Goal: Task Accomplishment & Management: Manage account settings

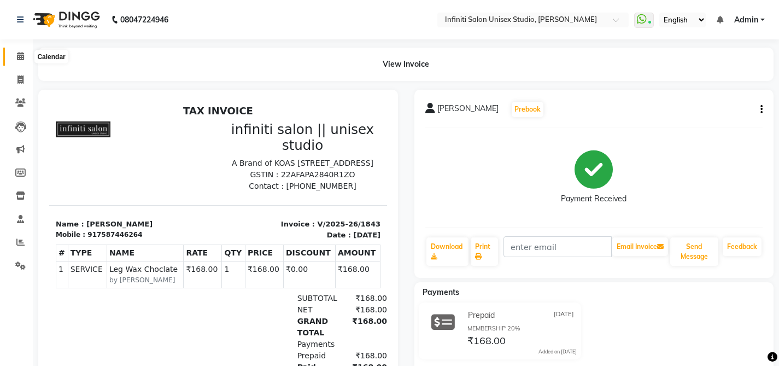
click at [20, 55] on icon at bounding box center [20, 56] width 7 height 8
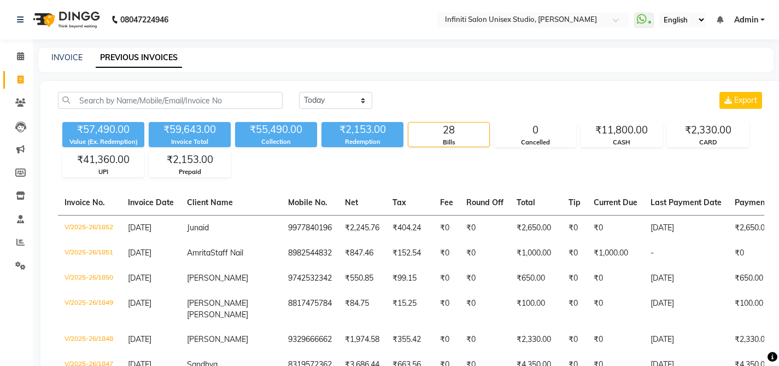
select select "[DATE]"
click at [21, 56] on icon at bounding box center [20, 56] width 7 height 8
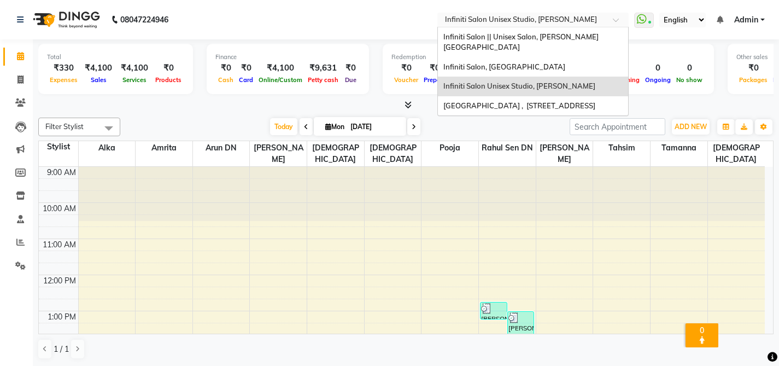
click at [494, 18] on input "text" at bounding box center [522, 20] width 159 height 11
click at [508, 36] on span "Infiniti Salon || Unisex Salon, [PERSON_NAME][GEOGRAPHIC_DATA]" at bounding box center [520, 42] width 155 height 20
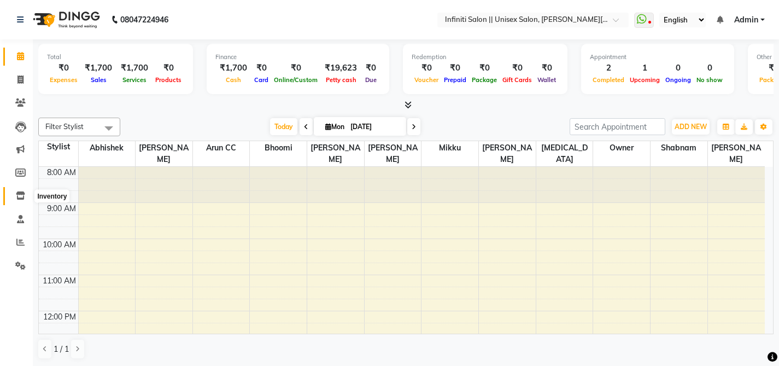
click at [19, 200] on icon at bounding box center [20, 195] width 9 height 8
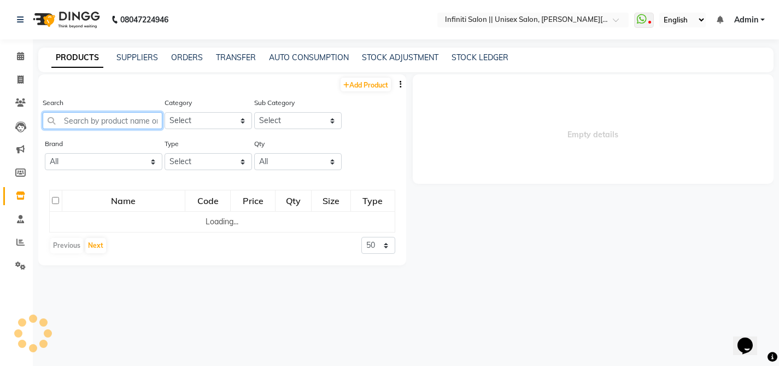
click at [85, 123] on input "text" at bounding box center [103, 120] width 120 height 17
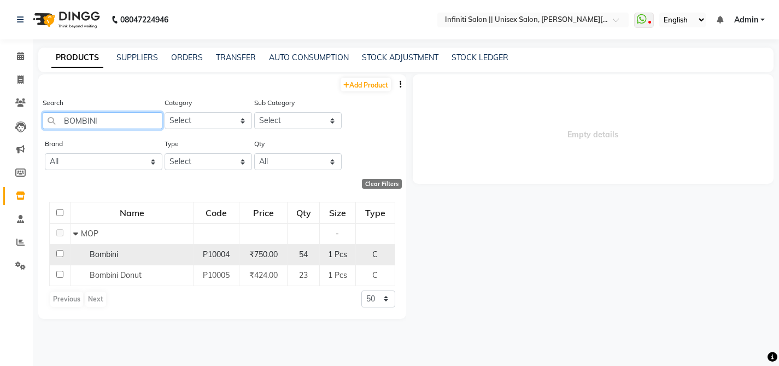
type input "BOMBINI"
click at [104, 256] on span "Bombini" at bounding box center [104, 254] width 28 height 10
select select
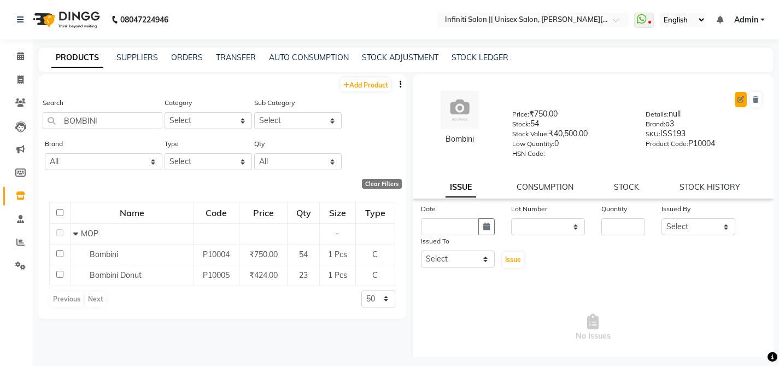
click at [737, 99] on icon at bounding box center [740, 99] width 7 height 7
select select "true"
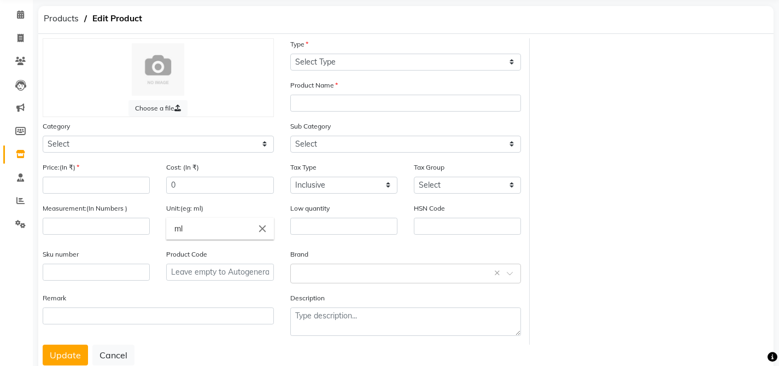
scroll to position [51, 0]
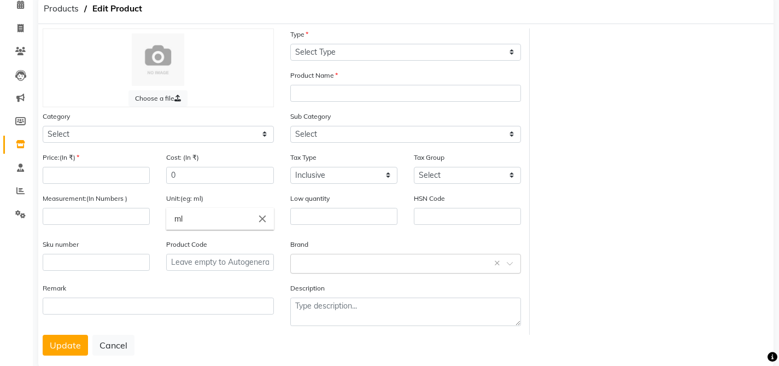
click at [338, 261] on input "text" at bounding box center [394, 262] width 197 height 11
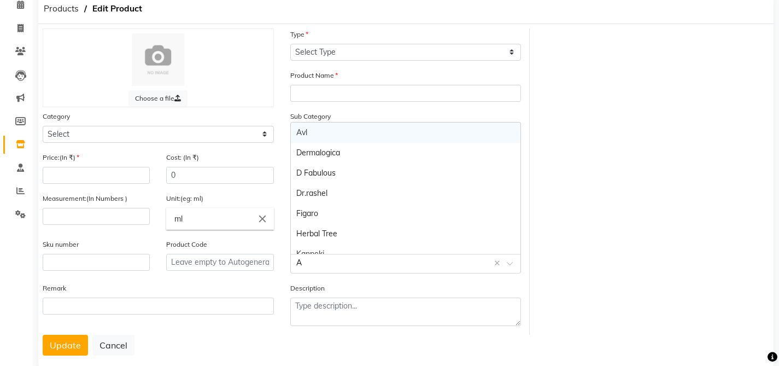
type input "AV"
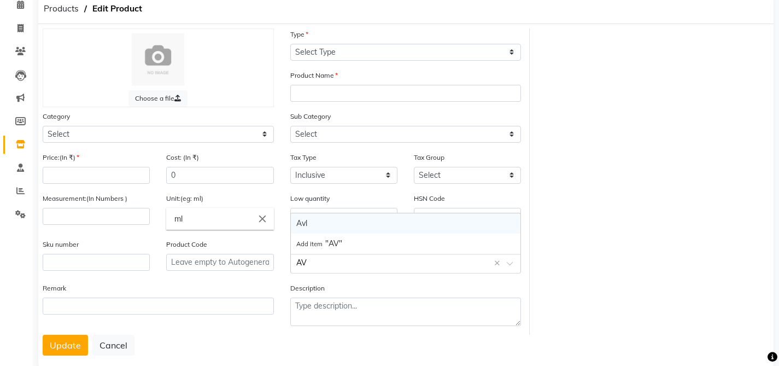
click at [308, 221] on div "Avl" at bounding box center [406, 223] width 230 height 20
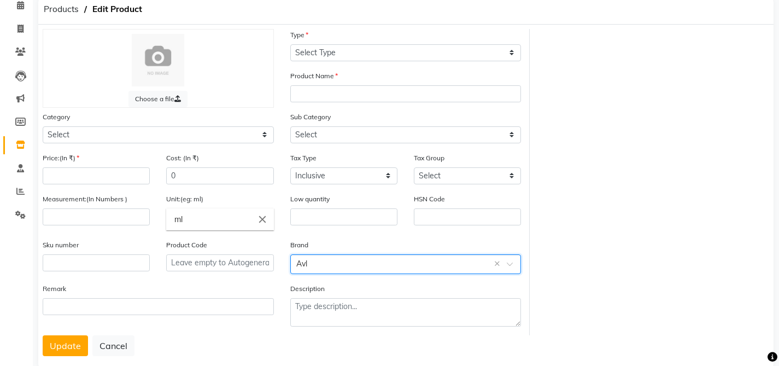
scroll to position [0, 0]
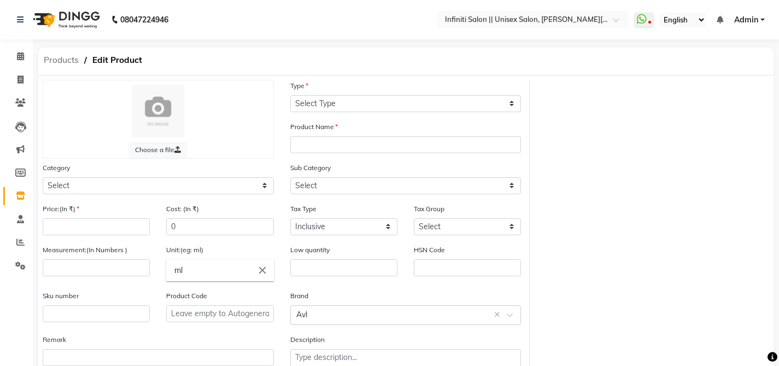
click at [46, 60] on span "Products" at bounding box center [61, 60] width 46 height 20
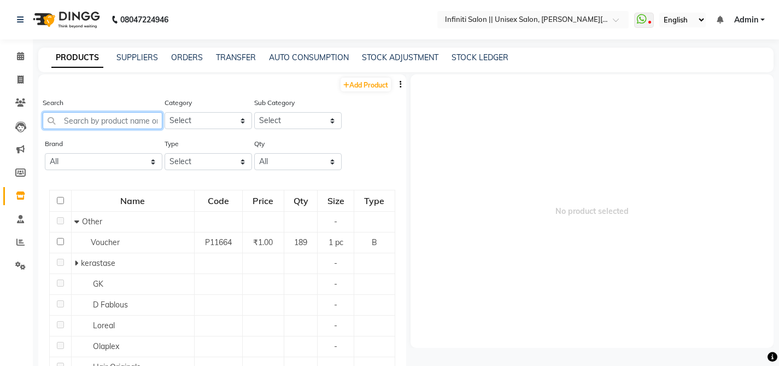
click at [89, 120] on input "text" at bounding box center [103, 120] width 120 height 17
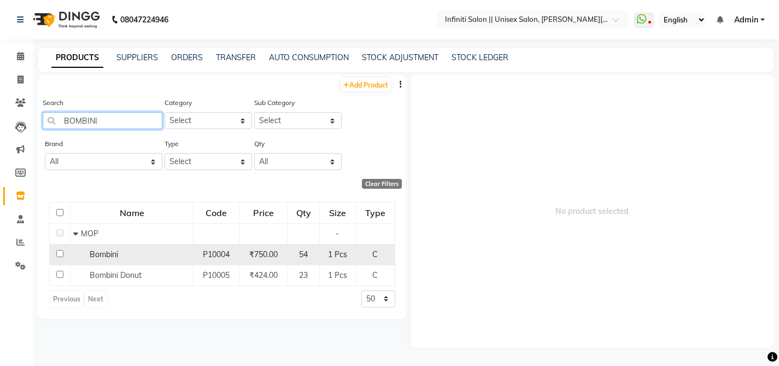
type input "BOMBINI"
click at [103, 253] on span "Bombini" at bounding box center [104, 254] width 28 height 10
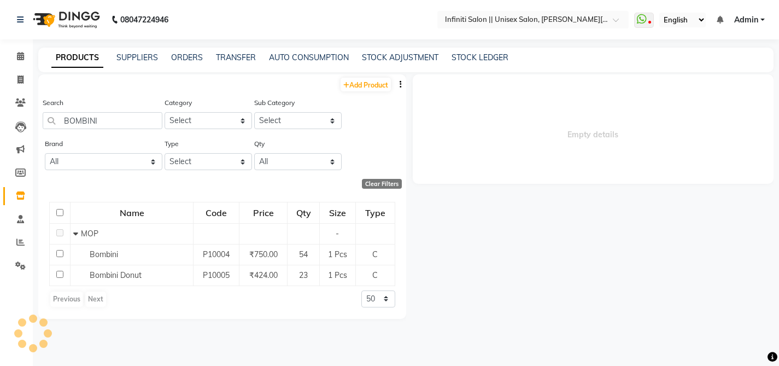
select select
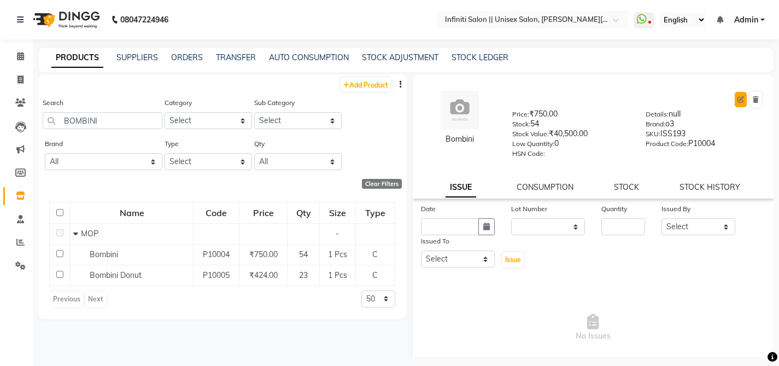
click at [737, 99] on icon at bounding box center [740, 99] width 7 height 7
select select "C"
select select "903101950"
select select "903101958"
select select "true"
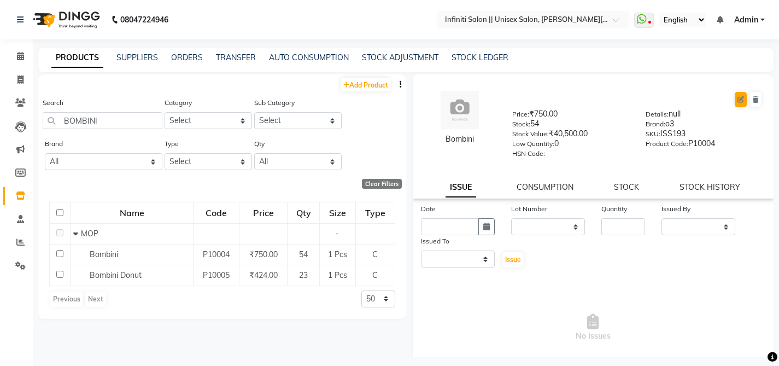
select select "3766"
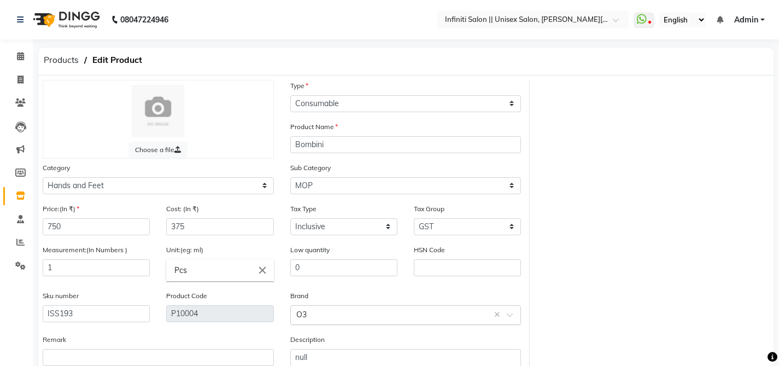
click at [329, 310] on input "text" at bounding box center [394, 313] width 197 height 11
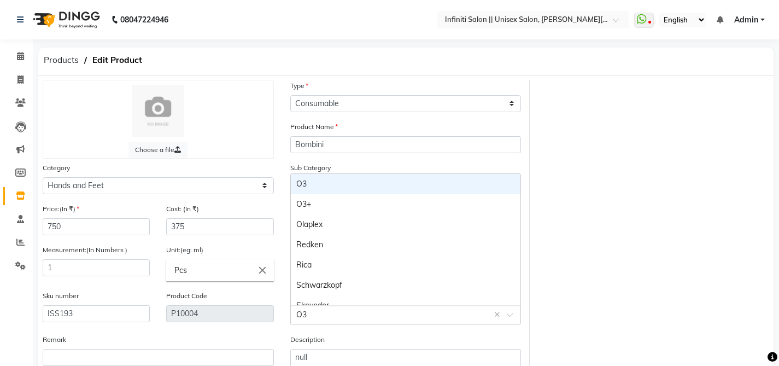
click at [329, 310] on input "text" at bounding box center [394, 313] width 197 height 11
click at [327, 310] on input "text" at bounding box center [394, 313] width 197 height 11
click at [326, 317] on input "text" at bounding box center [394, 313] width 197 height 11
click at [326, 316] on input "text" at bounding box center [394, 313] width 197 height 11
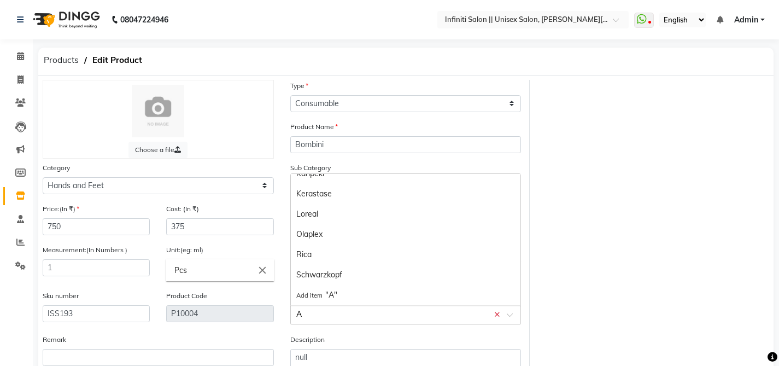
type input "AV"
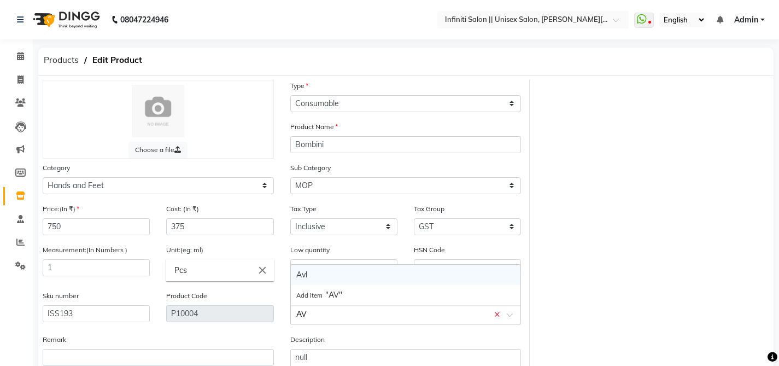
scroll to position [0, 0]
click at [320, 273] on div "Avl" at bounding box center [406, 275] width 230 height 20
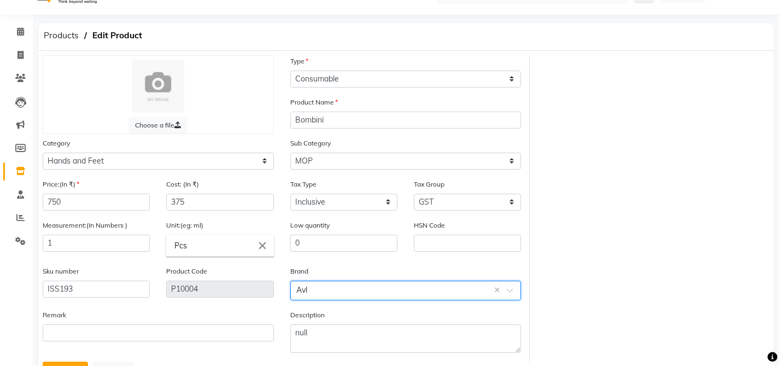
scroll to position [72, 0]
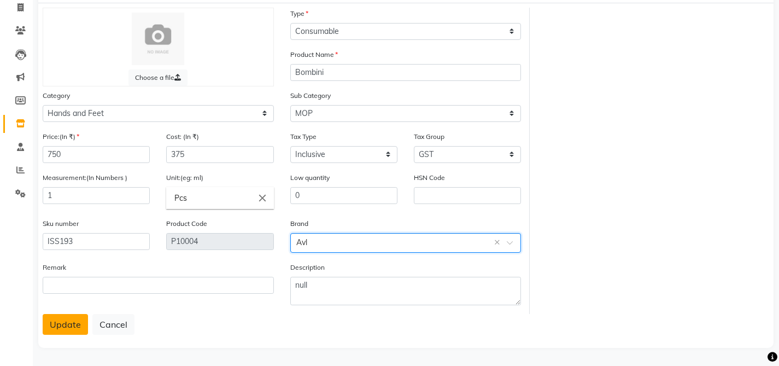
click at [64, 317] on button "Update" at bounding box center [65, 324] width 45 height 21
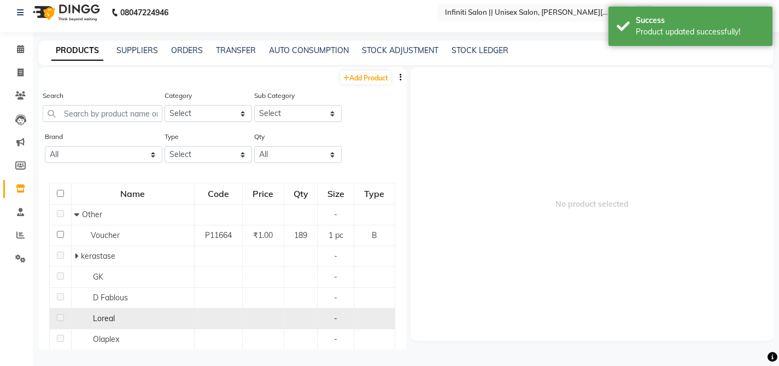
scroll to position [7, 0]
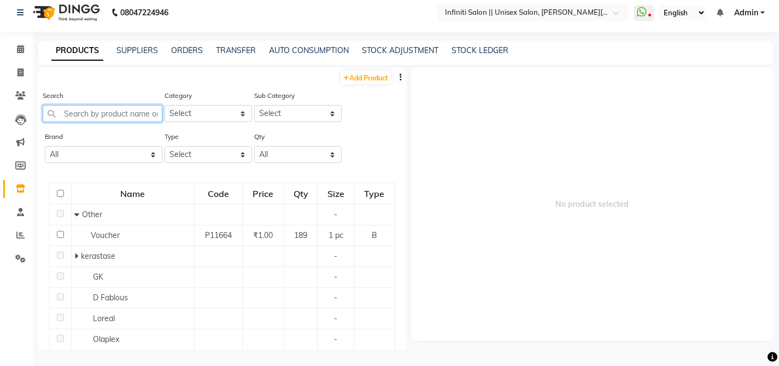
click at [106, 114] on input "text" at bounding box center [103, 113] width 120 height 17
paste input "Copacabana Tanino Botox"
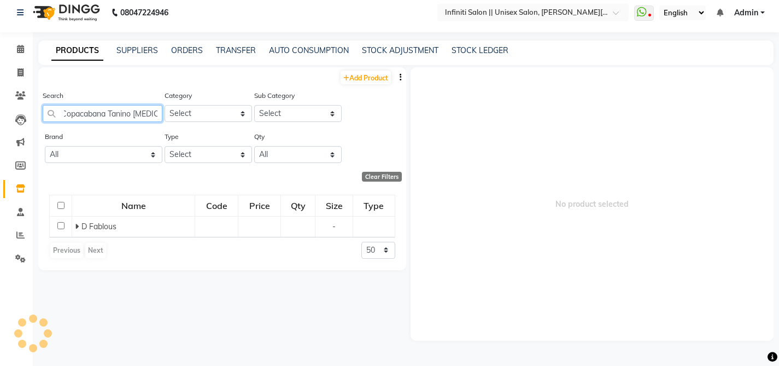
scroll to position [0, 0]
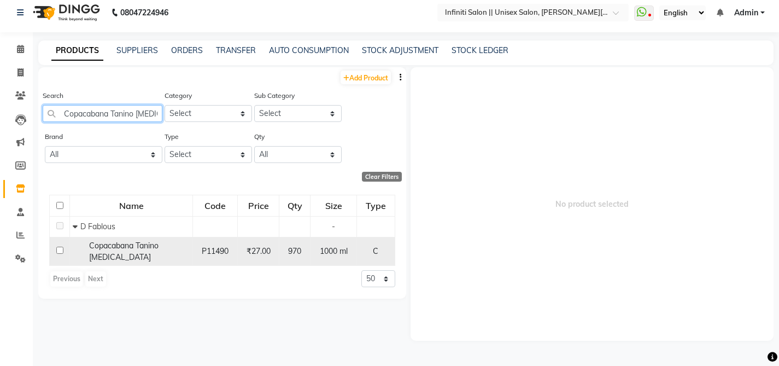
type input "Copacabana Tanino Botox"
click at [107, 245] on span "Copacabana Tanino Botox" at bounding box center [123, 251] width 69 height 21
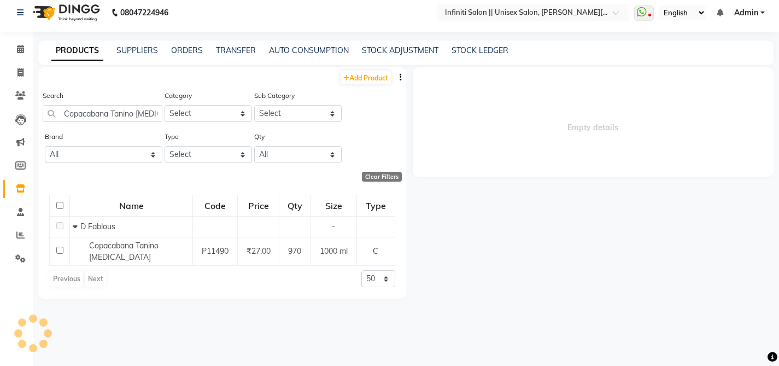
select select
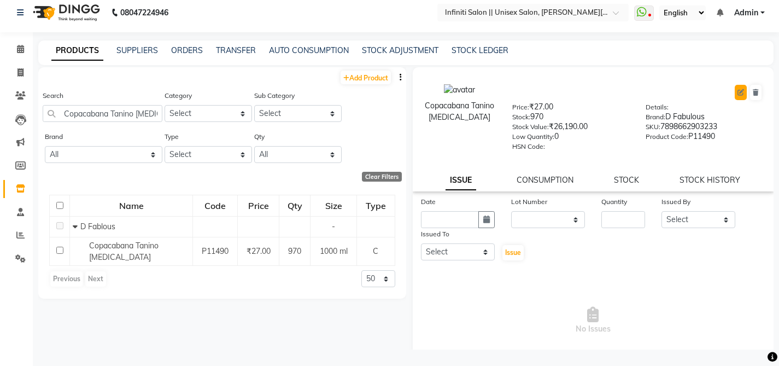
click at [735, 87] on button at bounding box center [741, 92] width 12 height 15
select select "true"
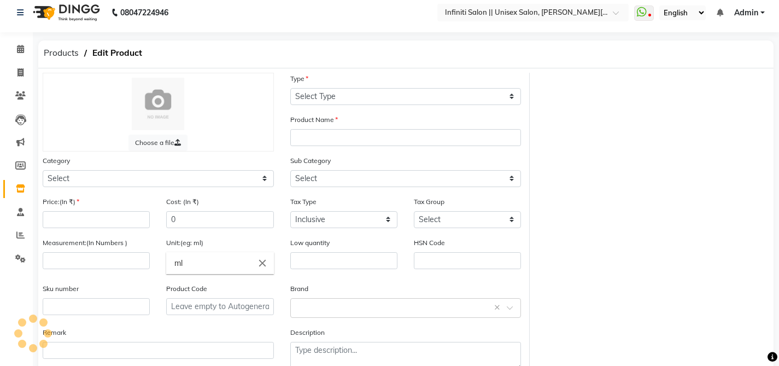
select select "C"
type input "Copacabana Tanino Botox"
select select
type input "27"
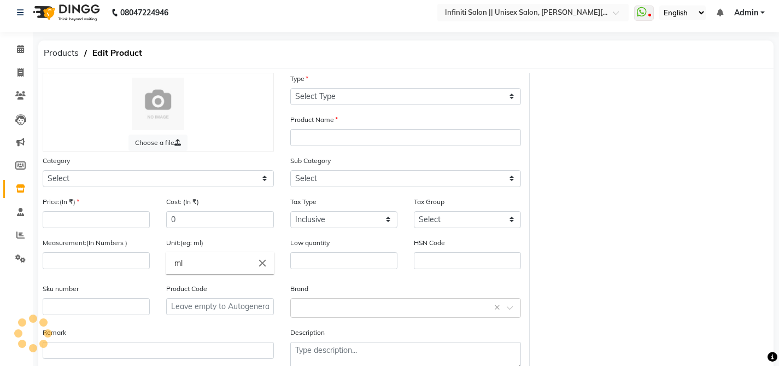
type input "15"
type input "1000"
type input "0"
type input "7898662903233"
type input "P11490"
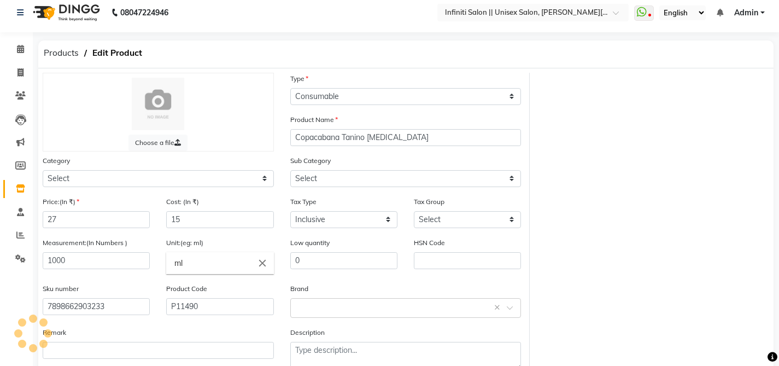
select select "903101100"
select select "903101118"
select select "3766"
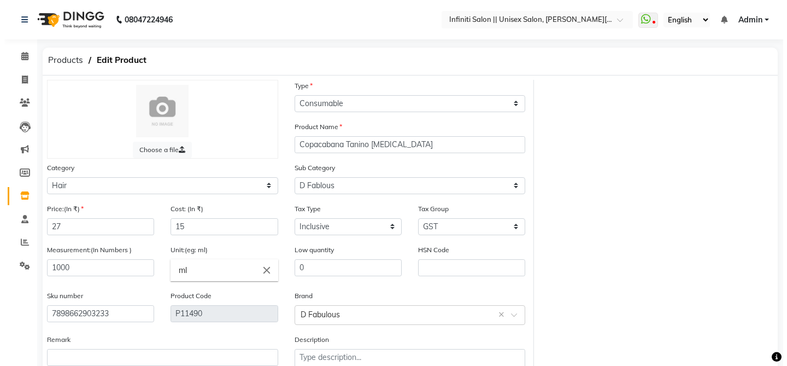
scroll to position [72, 0]
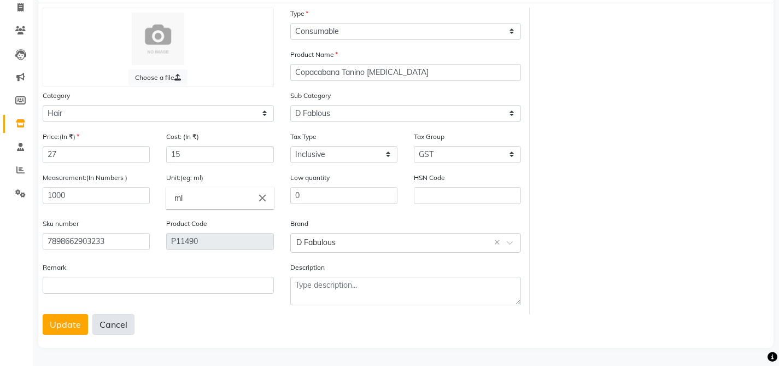
click at [112, 324] on button "Cancel" at bounding box center [113, 324] width 42 height 21
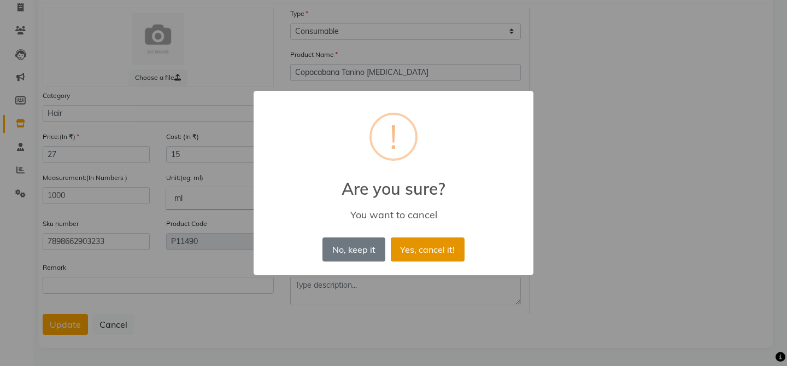
click at [405, 253] on button "Yes, cancel it!" at bounding box center [428, 249] width 74 height 24
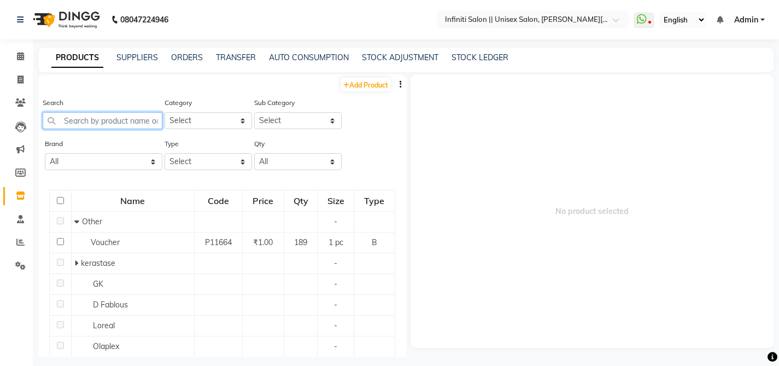
click at [108, 120] on input "text" at bounding box center [103, 120] width 120 height 17
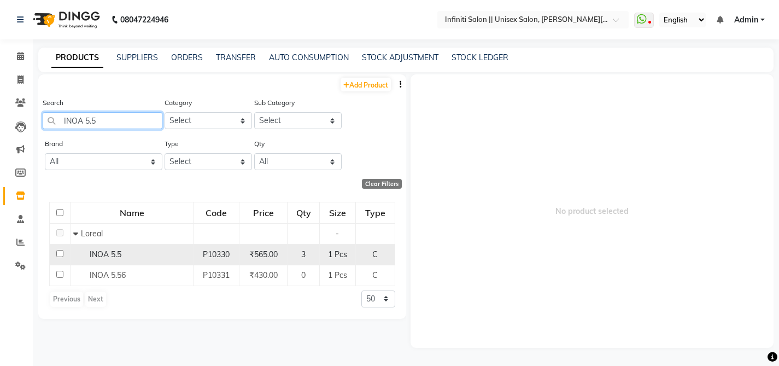
type input "INOA 5.5"
click at [103, 253] on span "INOA 5.5" at bounding box center [106, 254] width 32 height 10
select select
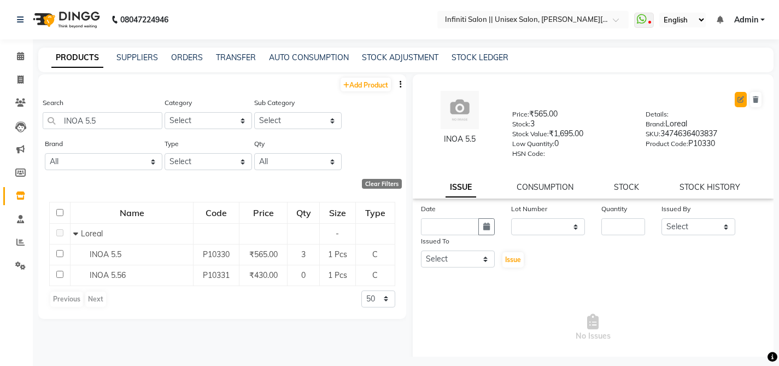
click at [737, 101] on icon at bounding box center [740, 99] width 7 height 7
select select "true"
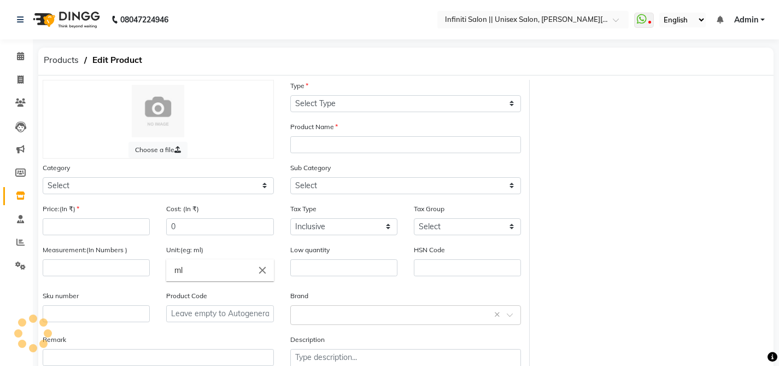
select select "C"
type input "INOA 5.5"
select select
type input "565"
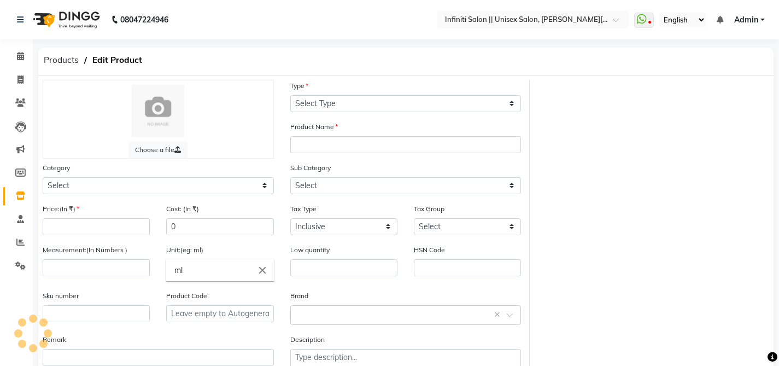
type input "565"
select select
type input "1"
type input "Pcs"
type input "0"
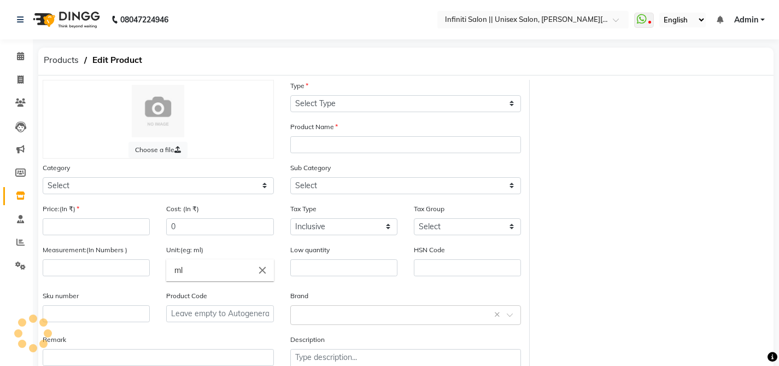
type input "3474636403837"
type input "P10330"
select select "903101100"
select select "3766"
select select "903101119"
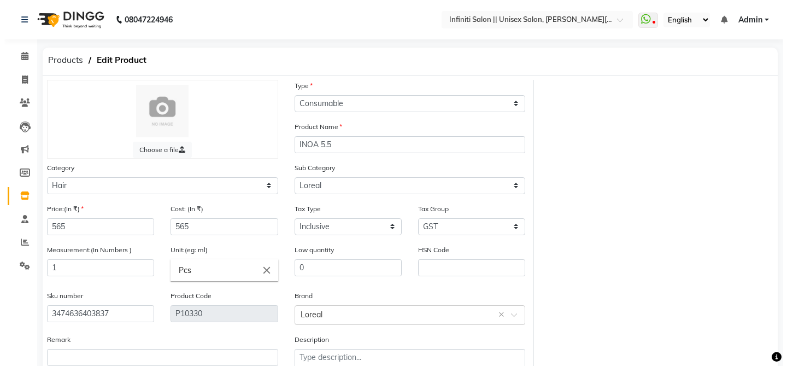
scroll to position [72, 0]
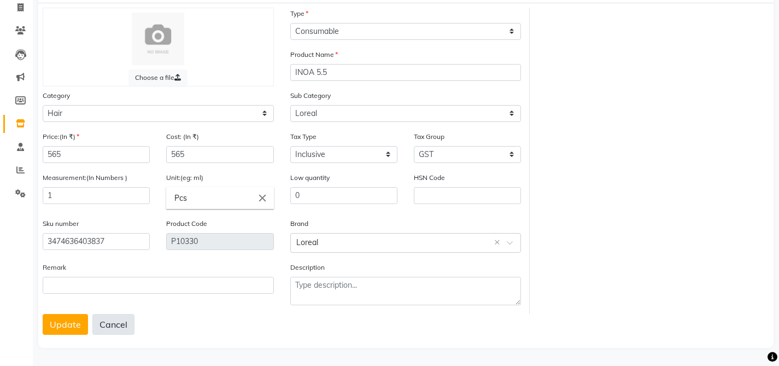
click at [119, 325] on button "Cancel" at bounding box center [113, 324] width 42 height 21
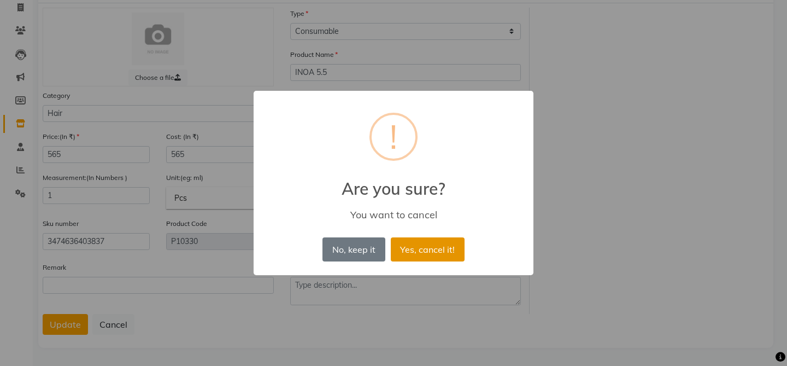
click at [402, 247] on button "Yes, cancel it!" at bounding box center [428, 249] width 74 height 24
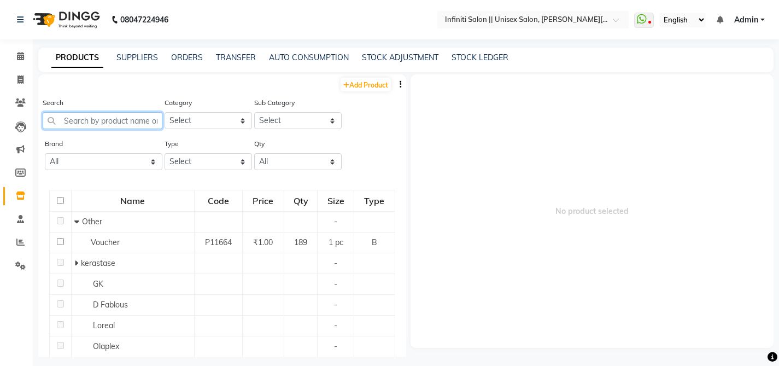
click at [83, 118] on input "text" at bounding box center [103, 120] width 120 height 17
paste input "Antioxident Hydramist"
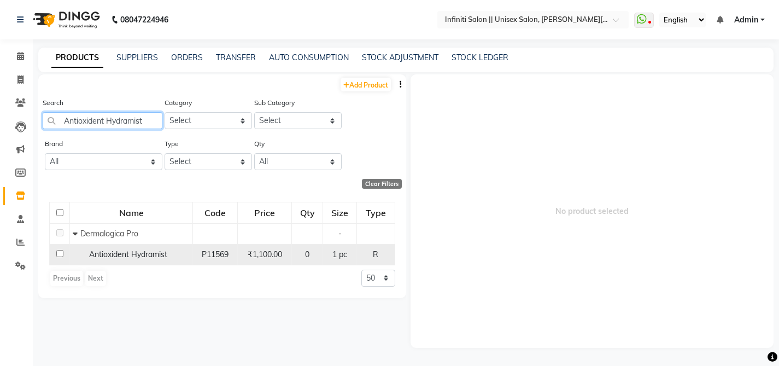
type input "Antioxident Hydramist"
click at [114, 255] on span "Antioxident Hydramist" at bounding box center [128, 254] width 78 height 10
